Goal: Complete application form

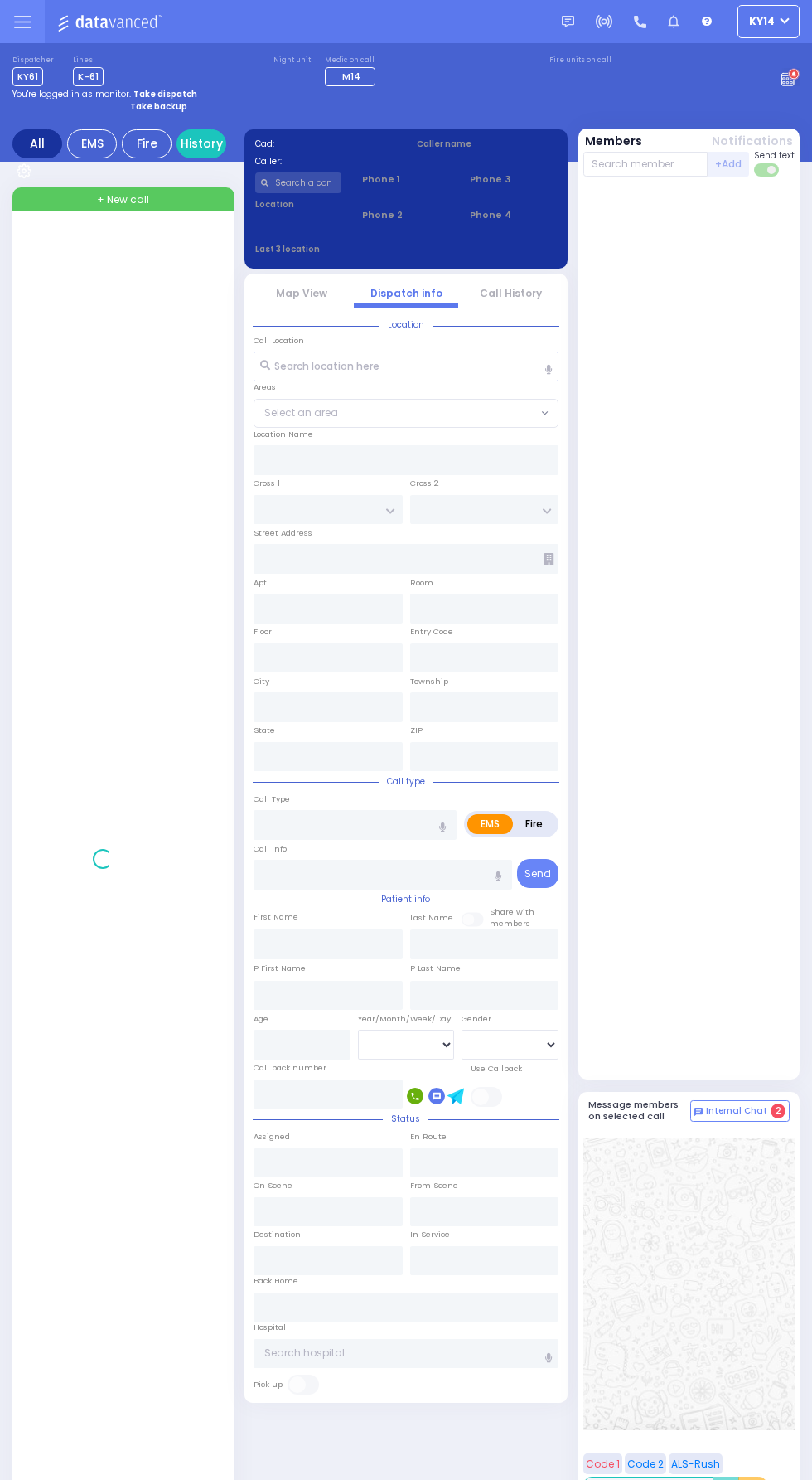
select select
type input "Pain"
radio input "true"
type input "21"
select select "Year"
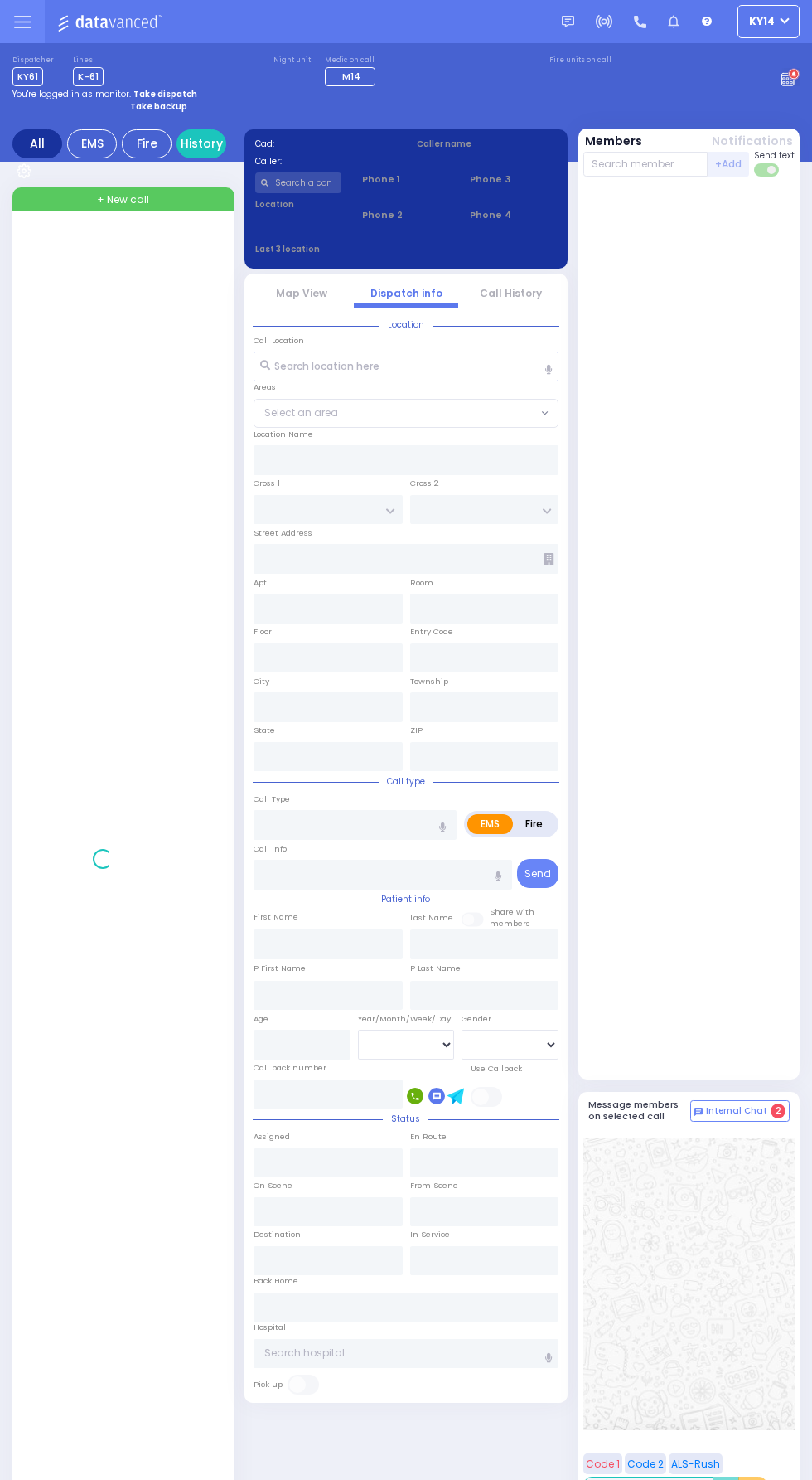
select select "[DEMOGRAPHIC_DATA]"
type input "06:43"
type input "06:48"
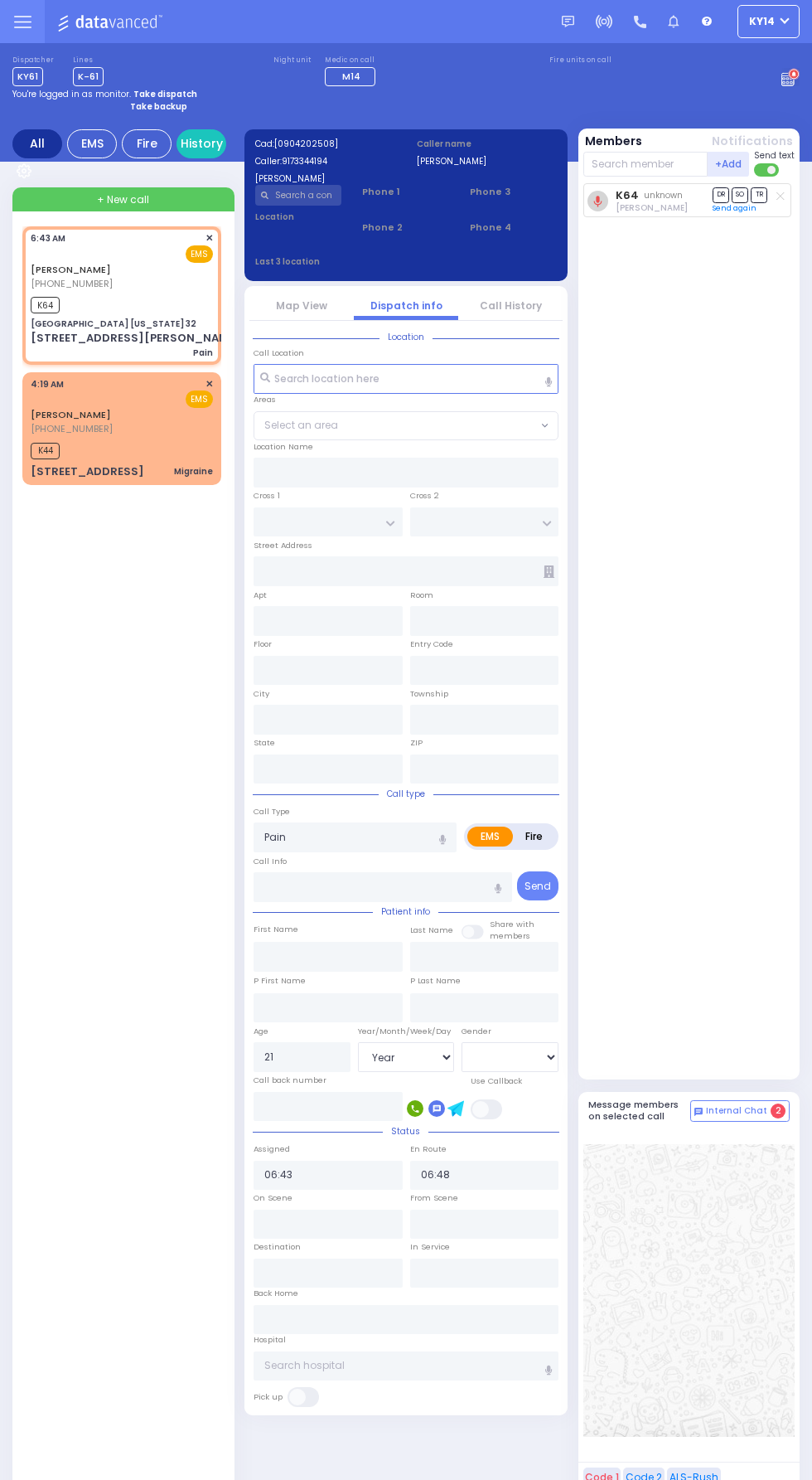
type input "[GEOGRAPHIC_DATA] [US_STATE] 32"
type input "CENTRE DR"
type input "AVERILL AVE"
type input "[STREET_ADDRESS][PERSON_NAME]"
type input "Woodbury"
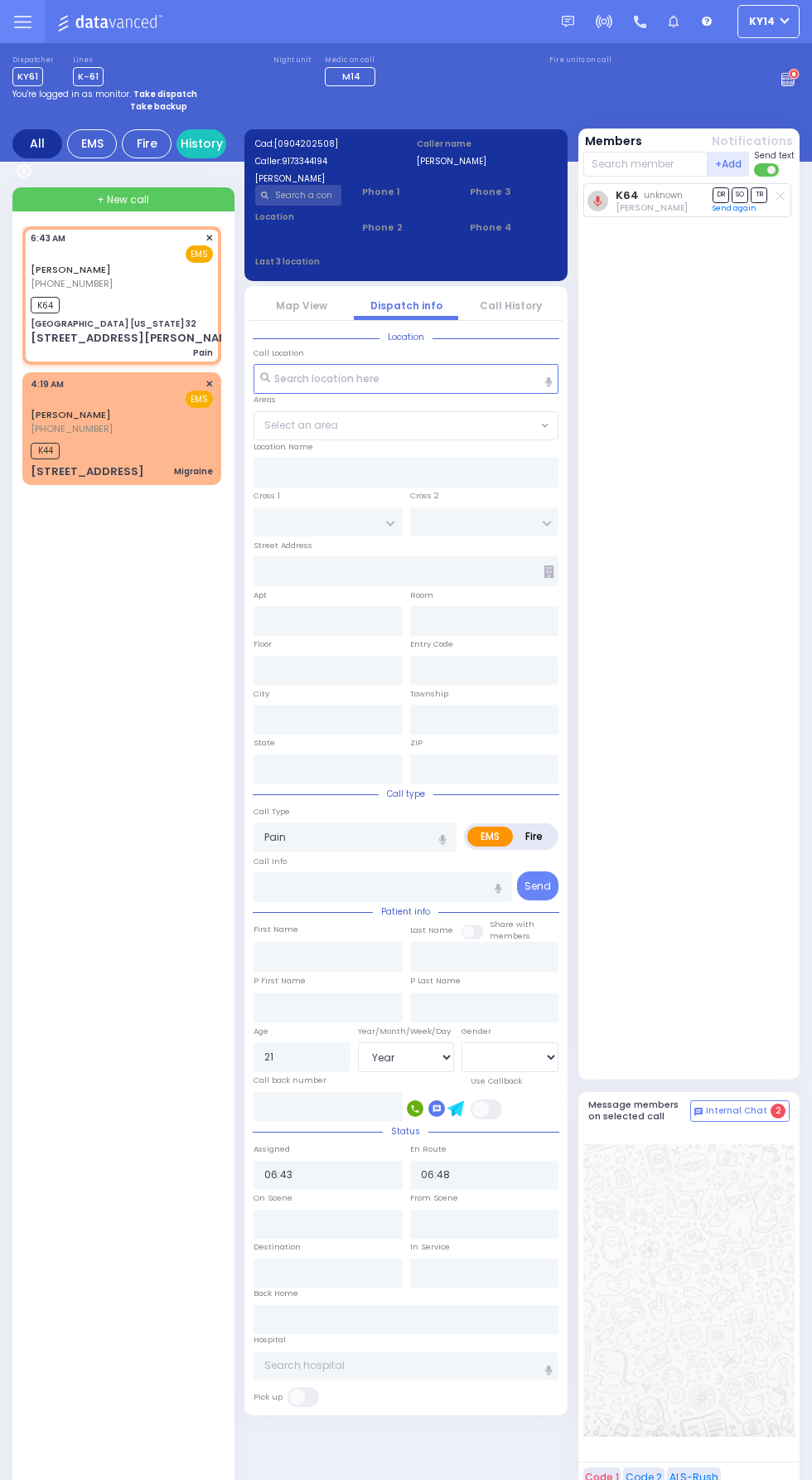
type input "[US_STATE]"
type input "10917"
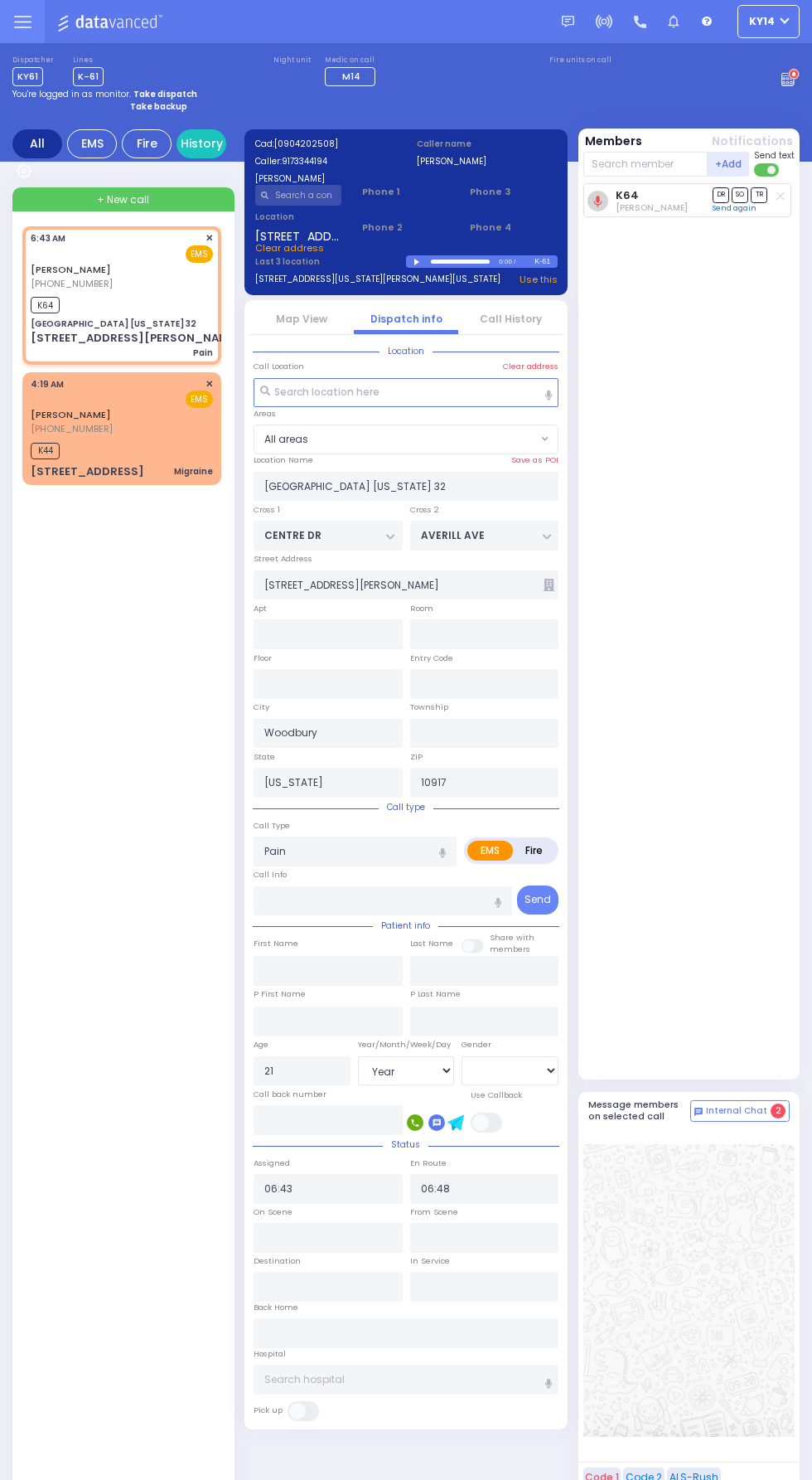
select select
radio input "true"
select select "Year"
select select "[DEMOGRAPHIC_DATA]"
type input "[US_STATE][GEOGRAPHIC_DATA]- [GEOGRAPHIC_DATA]"
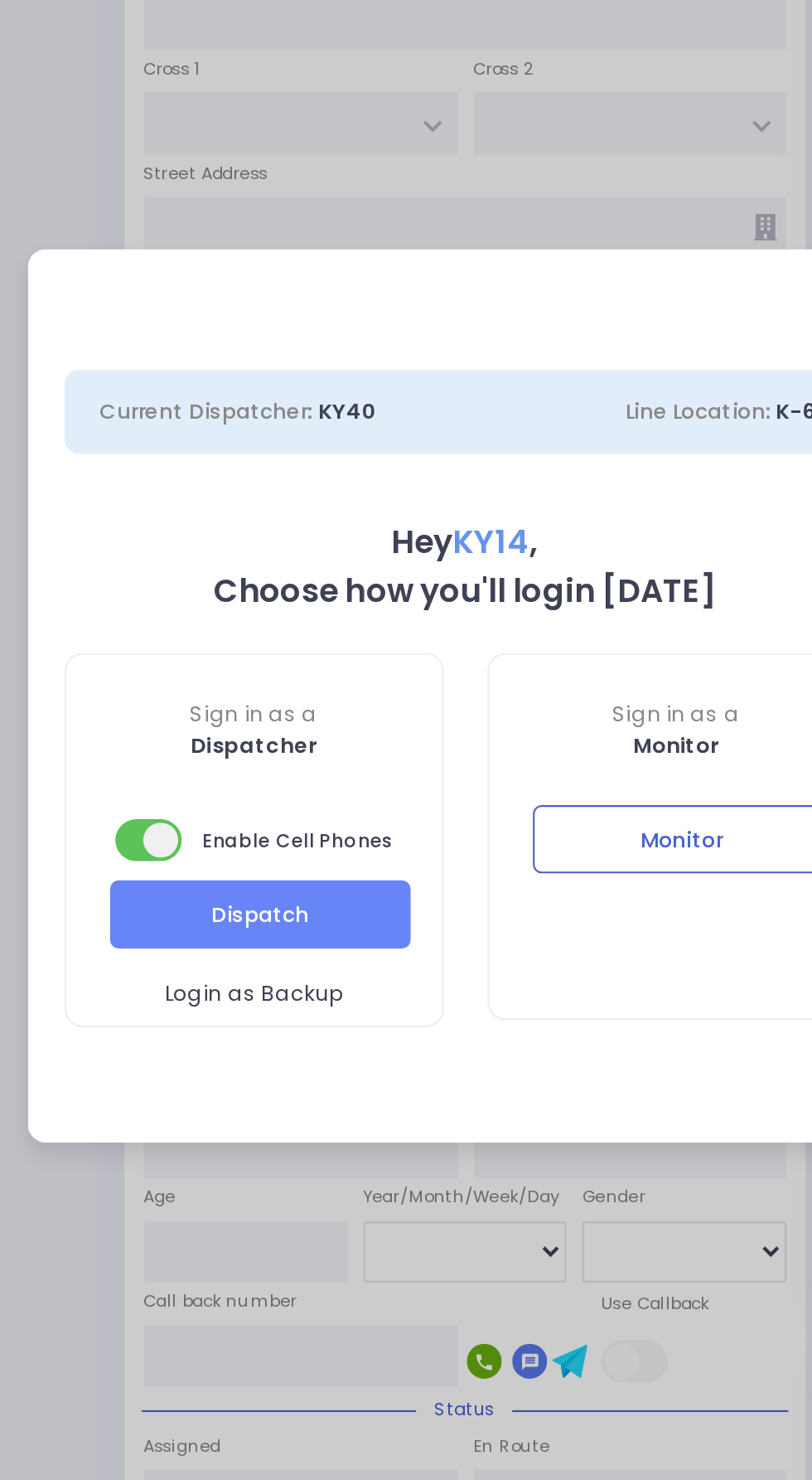
select select "2"
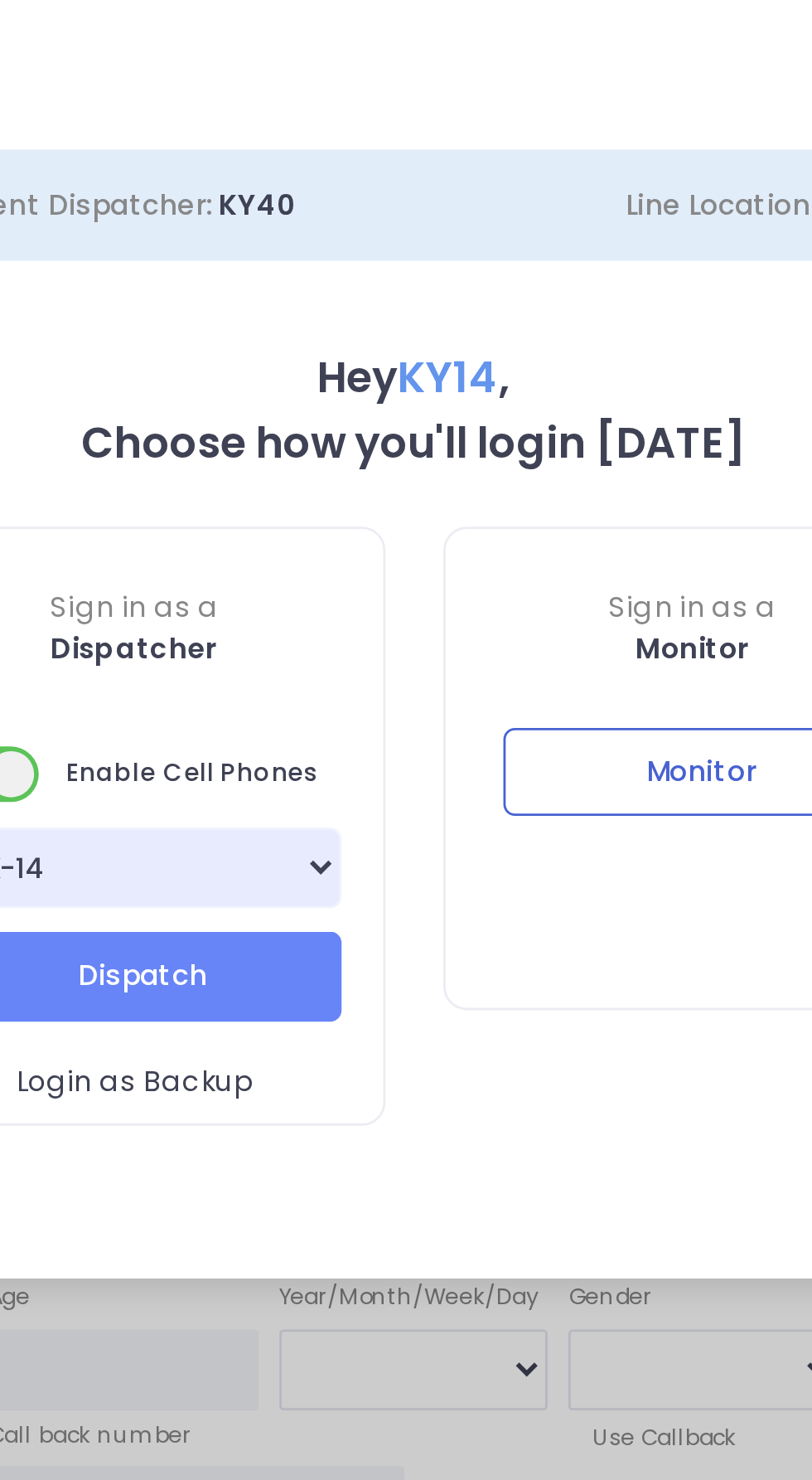
scroll to position [16, 0]
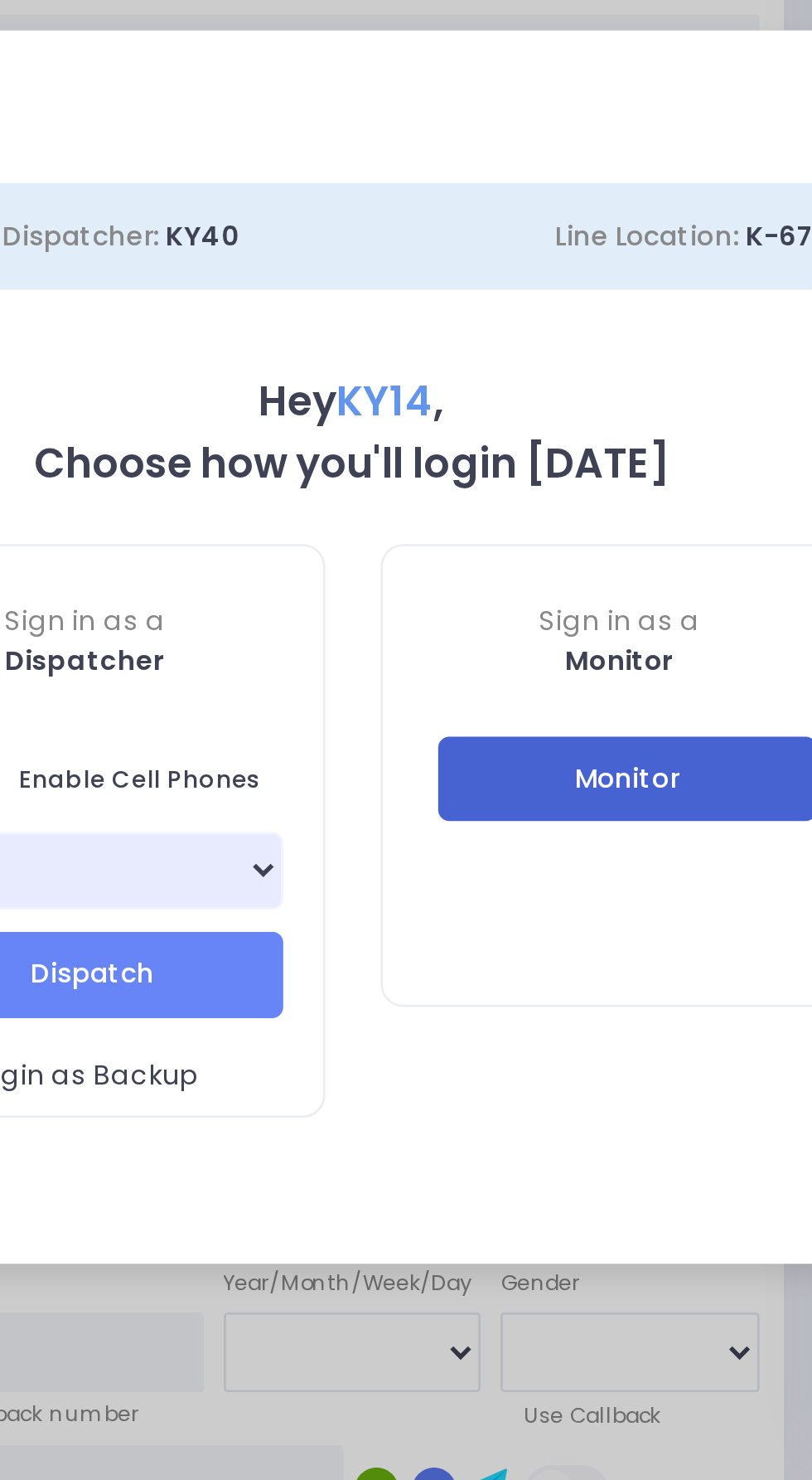
click at [462, 778] on button "Monitor" at bounding box center [509, 789] width 142 height 32
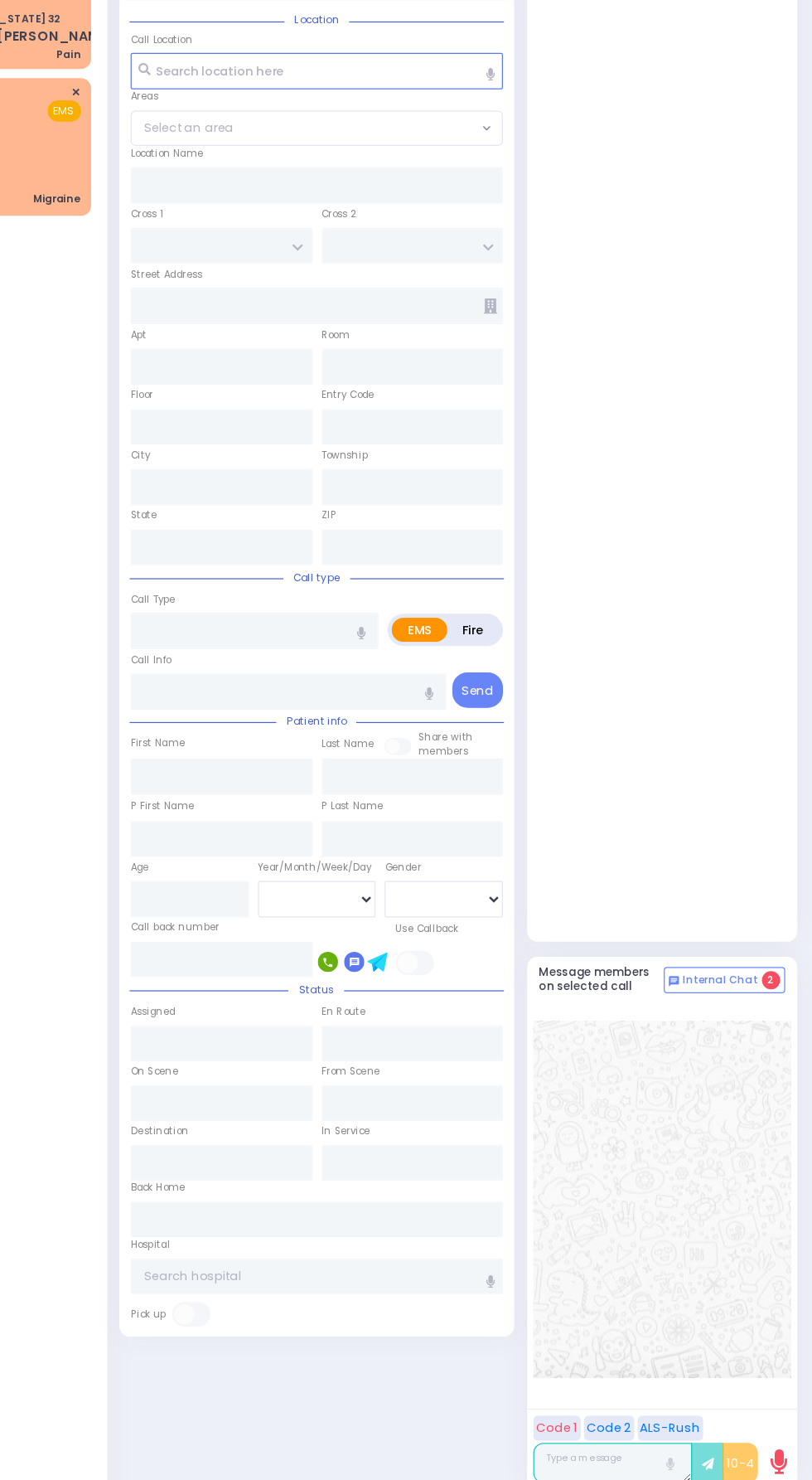
scroll to position [0, 0]
